Goal: Navigation & Orientation: Find specific page/section

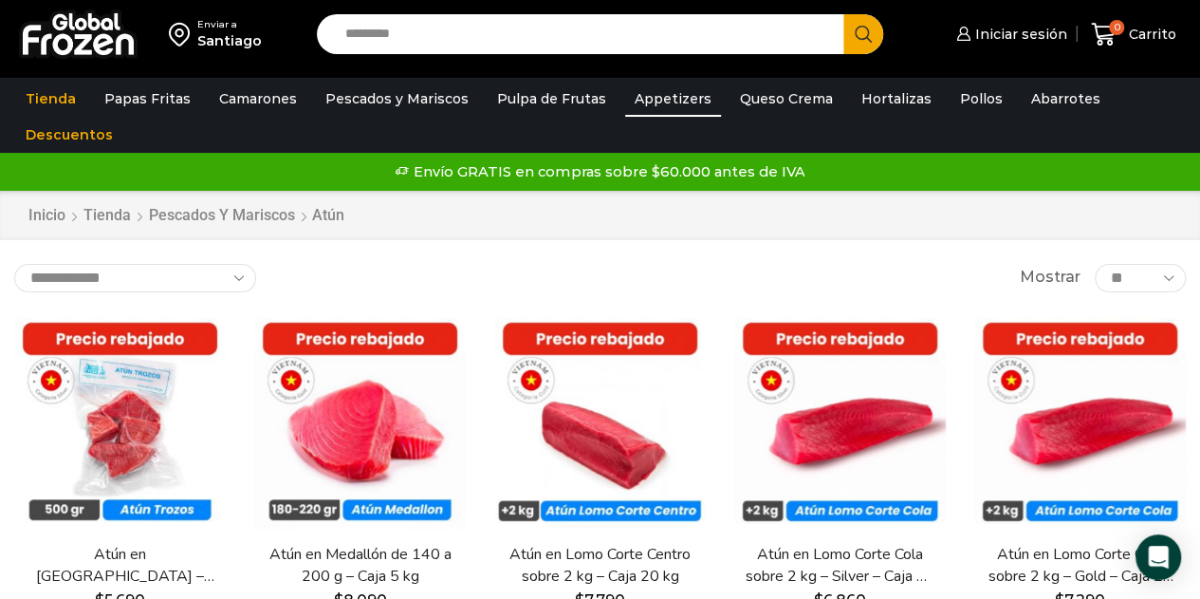
click at [667, 94] on link "Appetizers" at bounding box center [673, 99] width 96 height 36
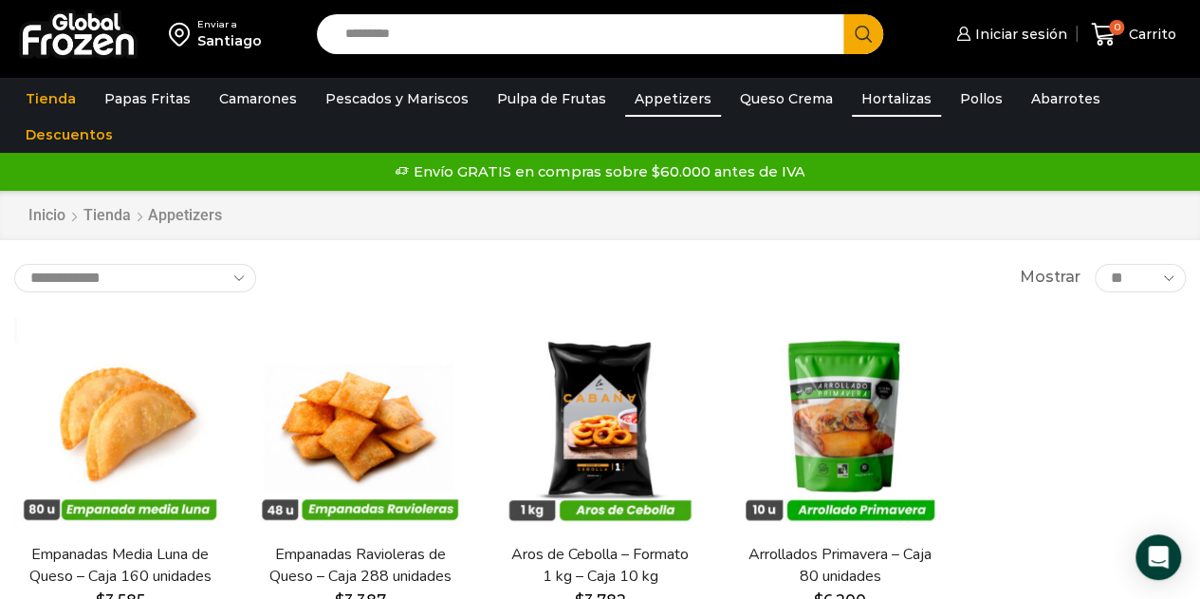
click at [881, 100] on link "Hortalizas" at bounding box center [896, 99] width 89 height 36
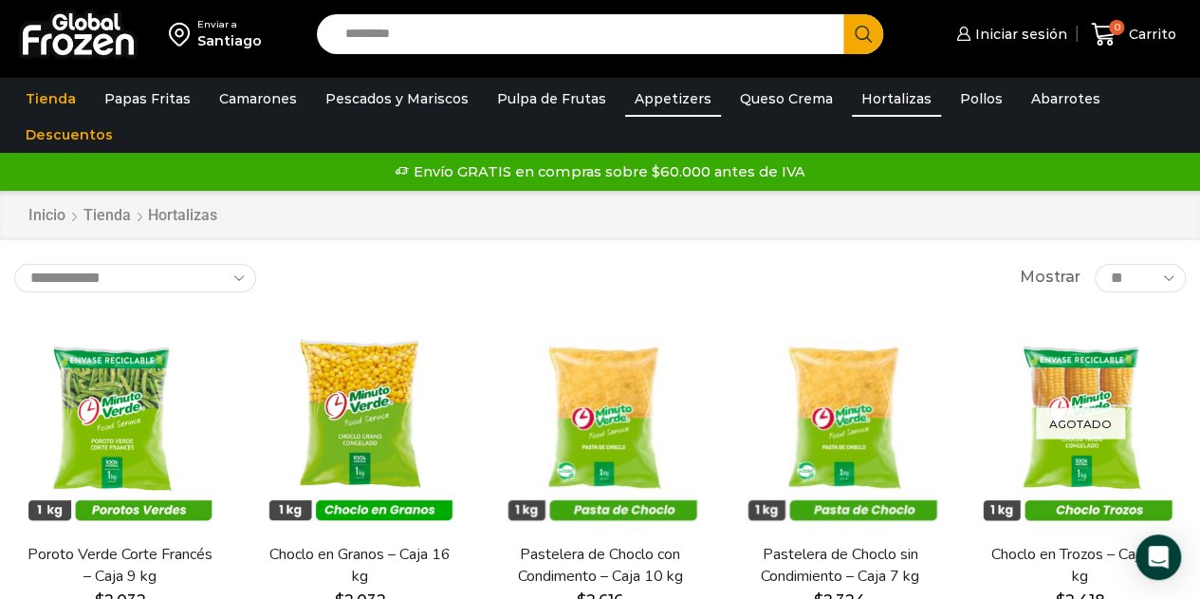
click at [656, 104] on link "Appetizers" at bounding box center [673, 99] width 96 height 36
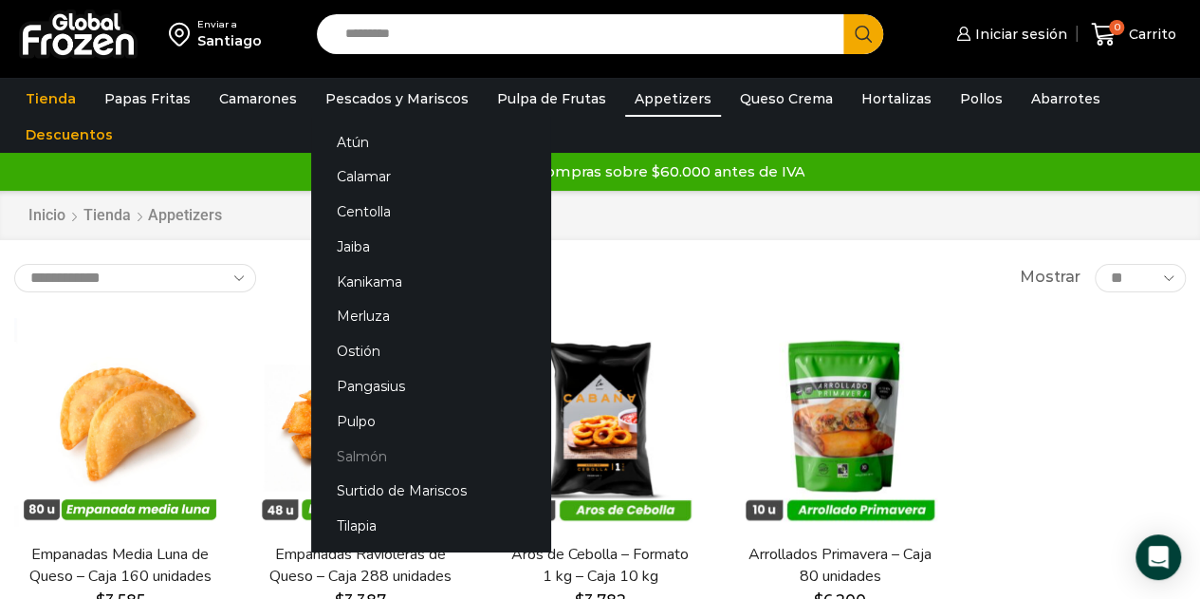
click at [353, 455] on link "Salmón" at bounding box center [430, 455] width 239 height 35
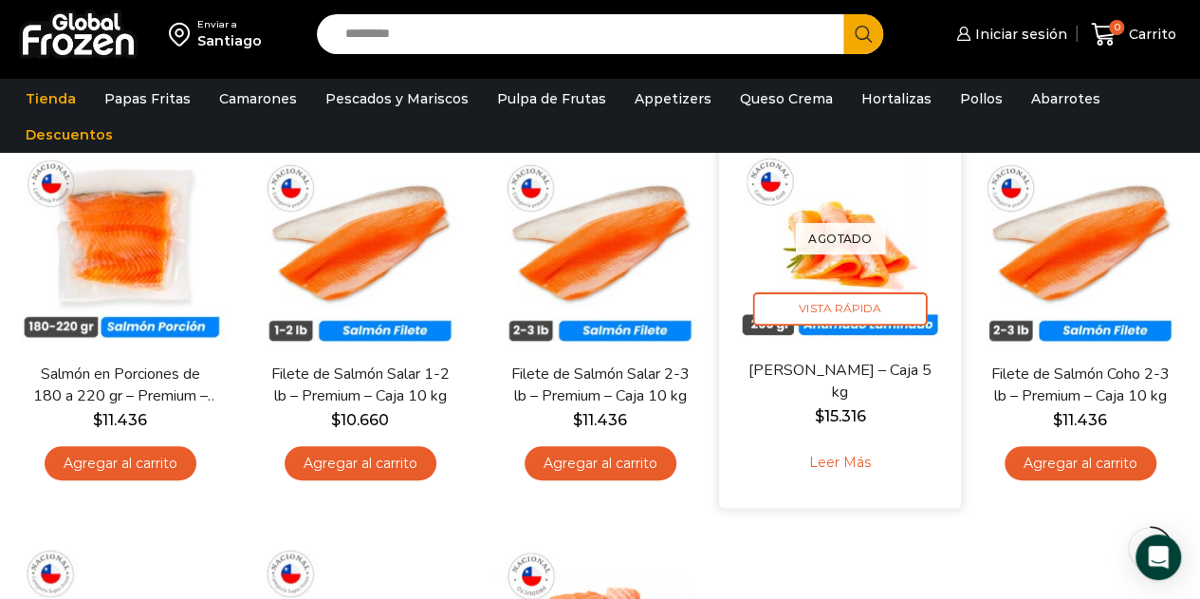
scroll to position [379, 0]
